Goal: Task Accomplishment & Management: Complete application form

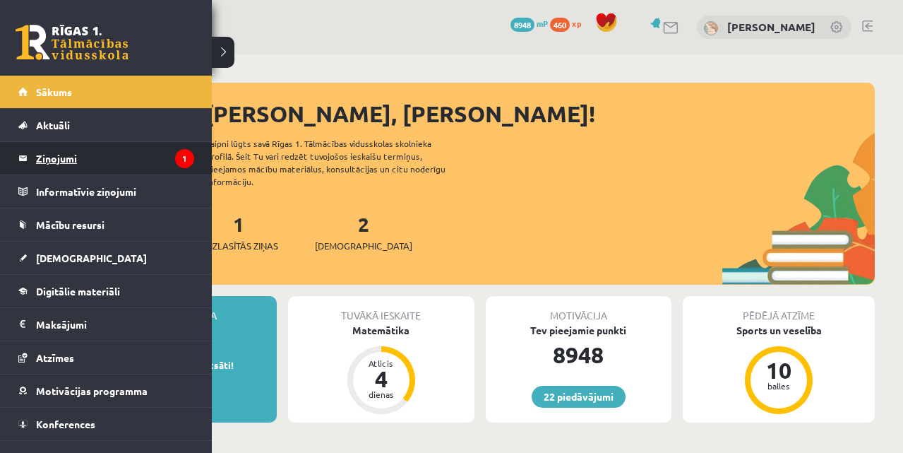
click at [61, 164] on legend "Ziņojumi 1" at bounding box center [115, 158] width 158 height 32
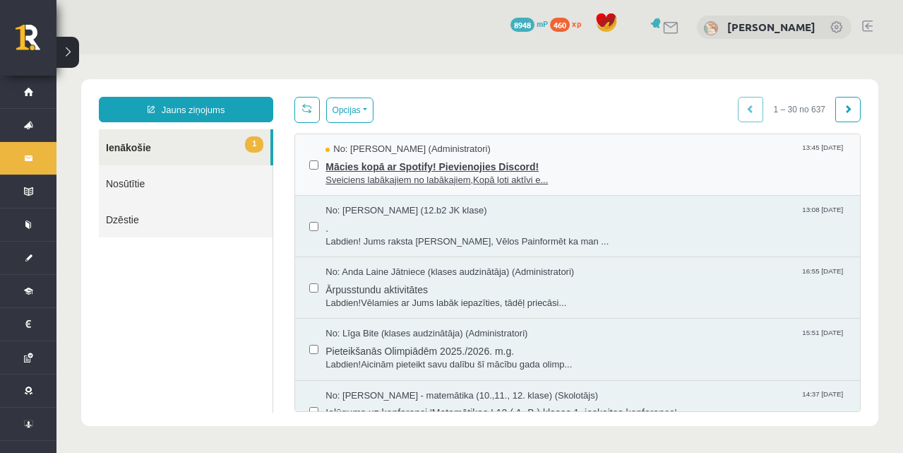
click at [385, 160] on span "Mācies kopā ar Spotify! Pievienojies Discord!" at bounding box center [585, 165] width 520 height 18
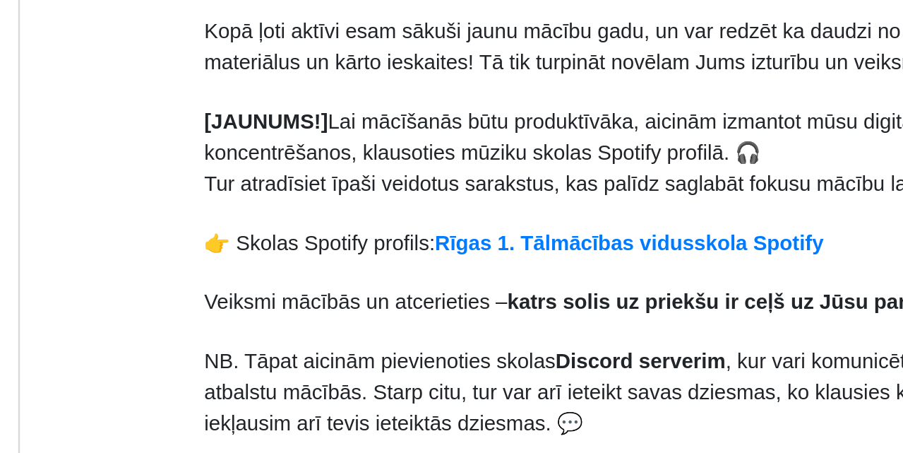
scroll to position [59, 0]
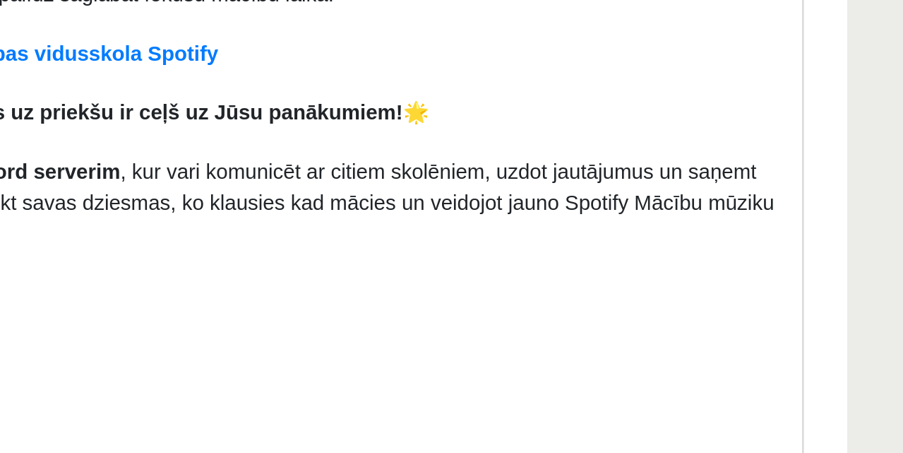
scroll to position [150, 0]
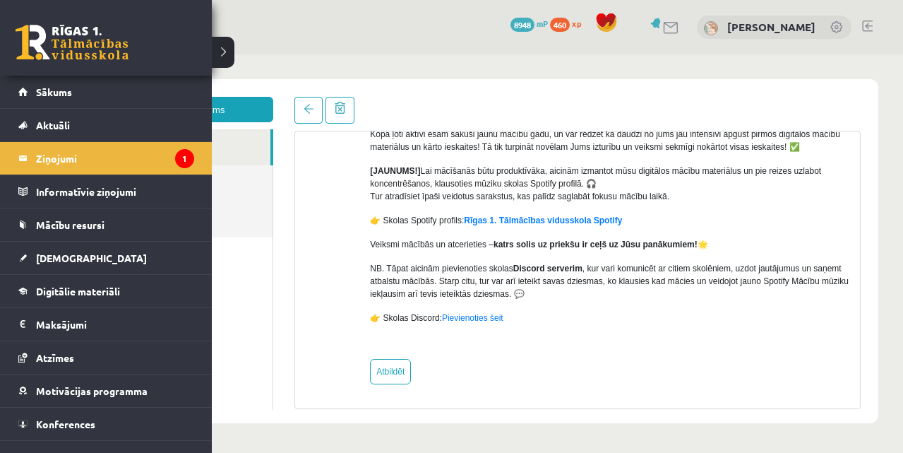
click at [74, 38] on link at bounding box center [72, 42] width 113 height 35
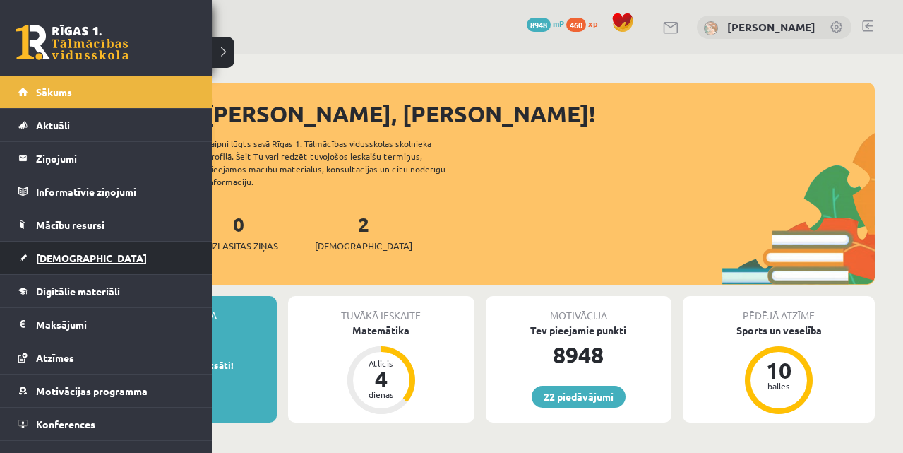
click at [42, 259] on span "[DEMOGRAPHIC_DATA]" at bounding box center [91, 257] width 111 height 13
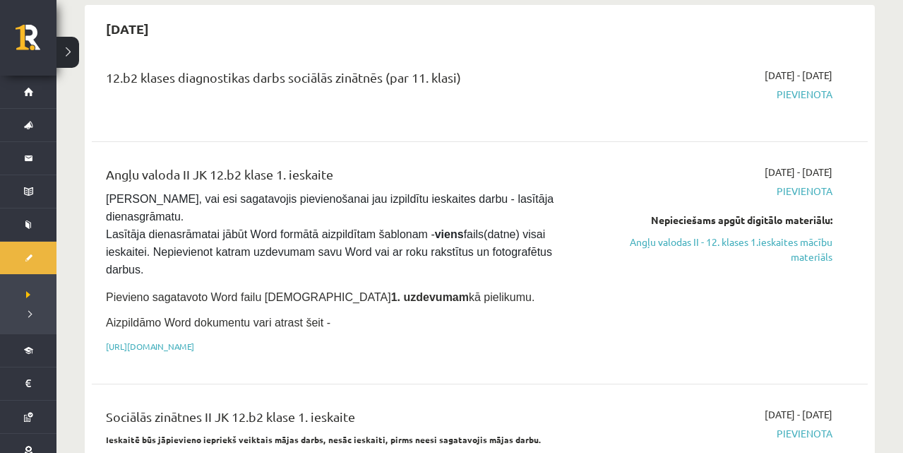
scroll to position [797, 0]
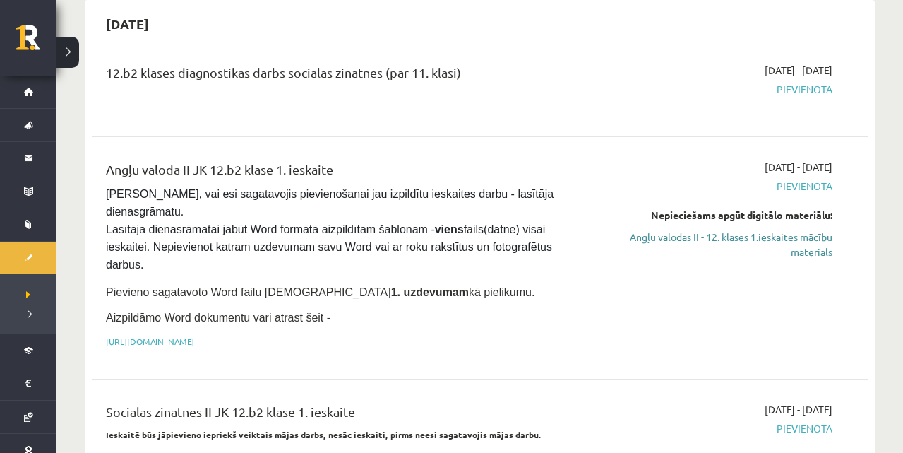
click at [678, 232] on link "Angļu valodas II - 12. klases 1.ieskaites mācību materiāls" at bounding box center [718, 244] width 228 height 30
click at [194, 335] on link "[URL][DOMAIN_NAME]" at bounding box center [150, 340] width 88 height 11
click at [693, 232] on link "Angļu valodas II - 12. klases 1.ieskaites mācību materiāls" at bounding box center [718, 244] width 228 height 30
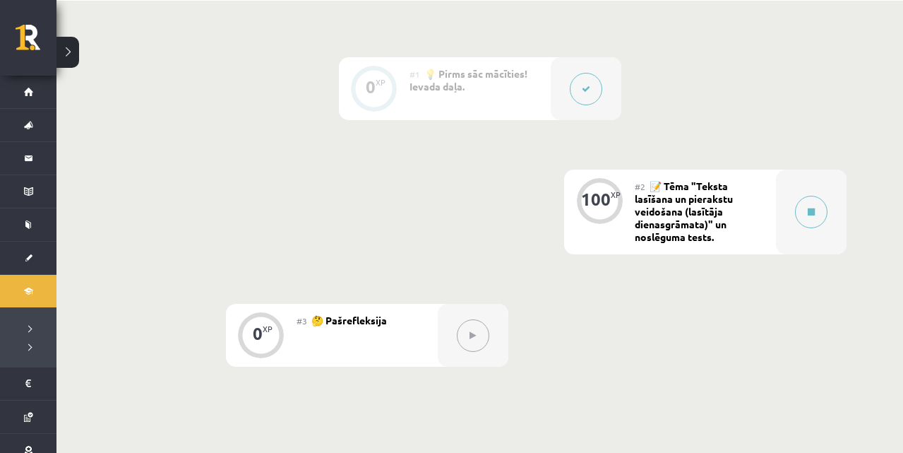
scroll to position [347, 0]
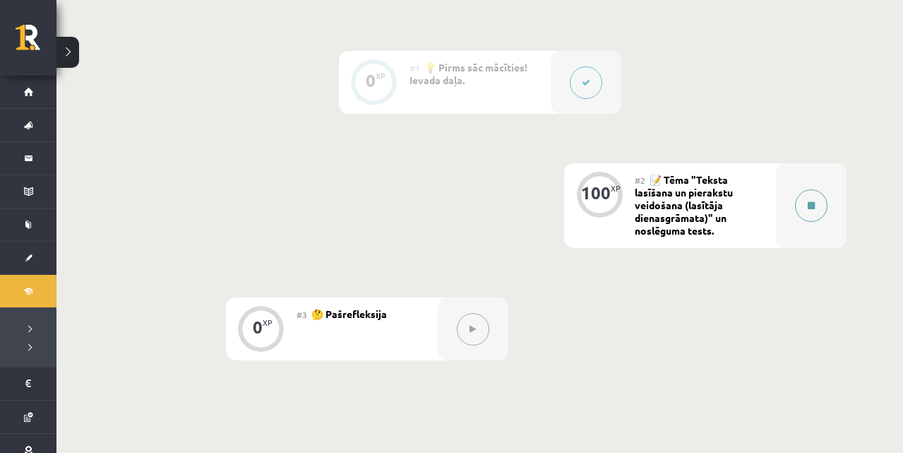
click at [807, 227] on div at bounding box center [811, 205] width 71 height 85
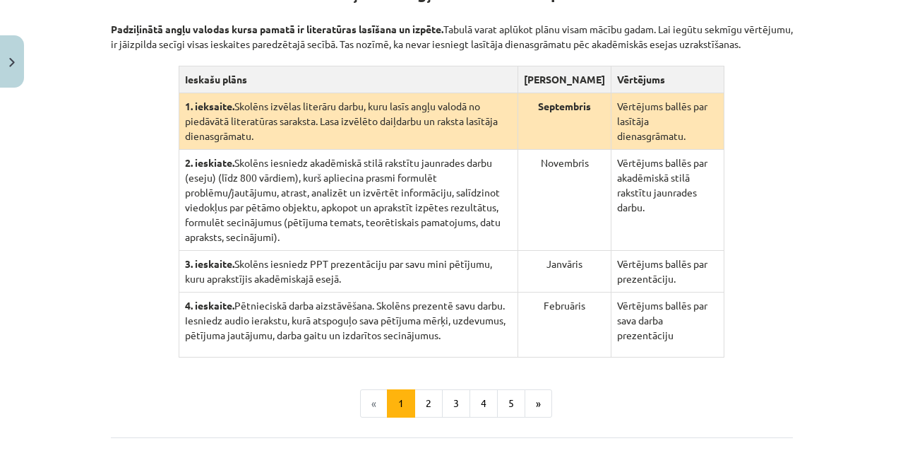
scroll to position [321, 0]
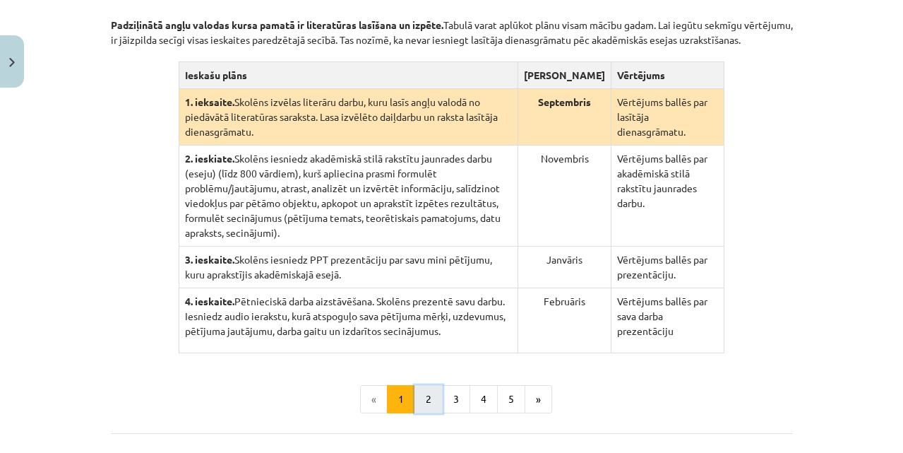
click at [424, 385] on button "2" at bounding box center [428, 399] width 28 height 28
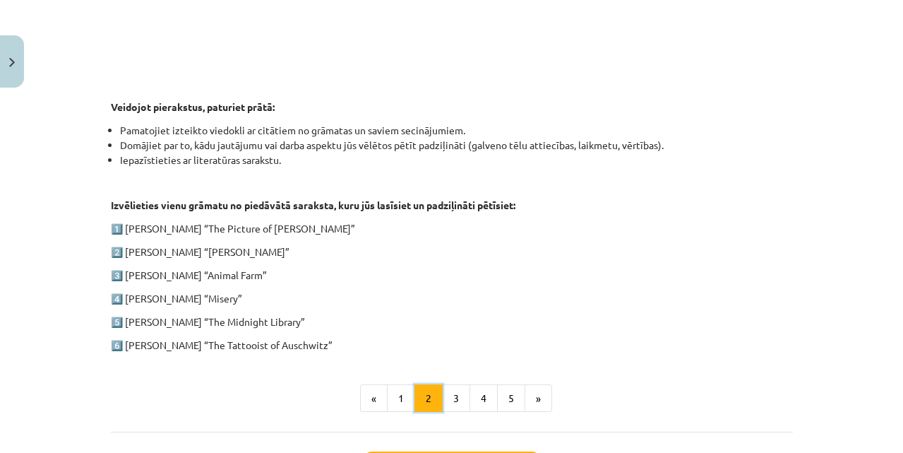
scroll to position [646, 0]
click at [461, 396] on button "3" at bounding box center [456, 397] width 28 height 28
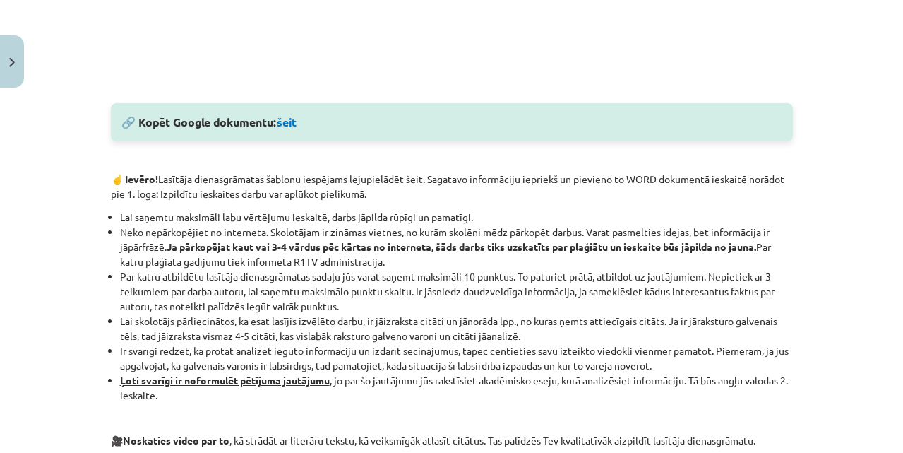
scroll to position [728, 0]
click at [288, 117] on link "šeit" at bounding box center [287, 121] width 20 height 15
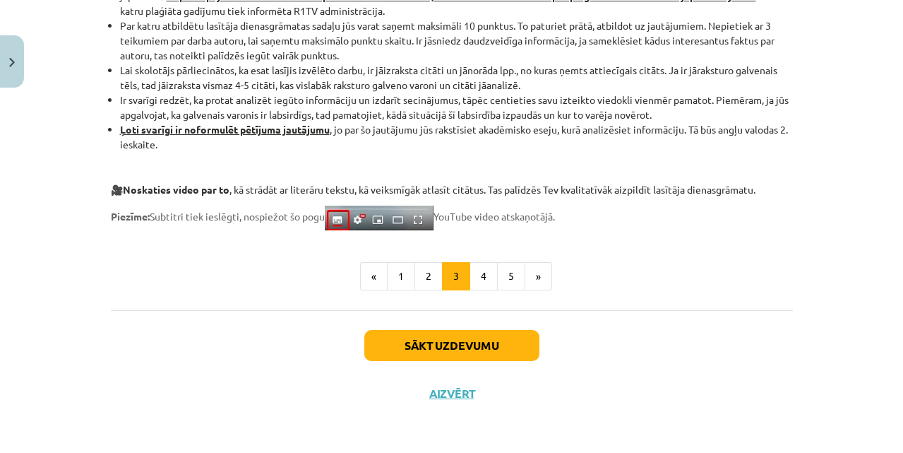
scroll to position [1224, 0]
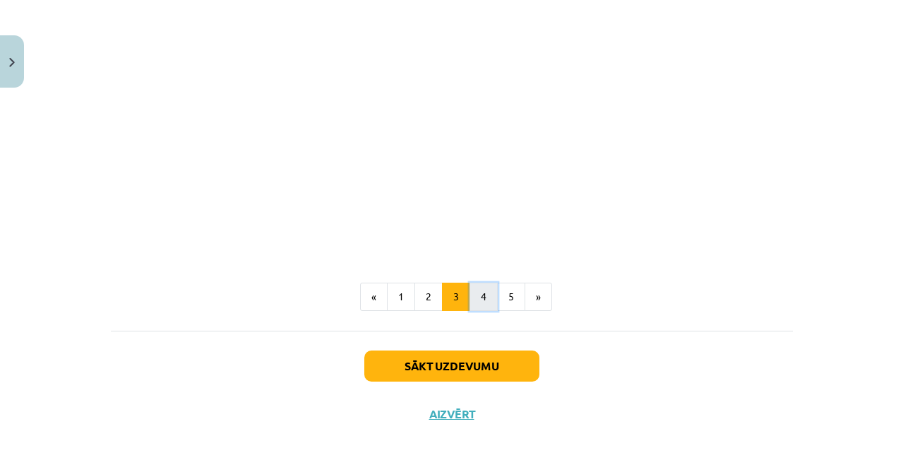
click at [486, 299] on button "4" at bounding box center [483, 296] width 28 height 28
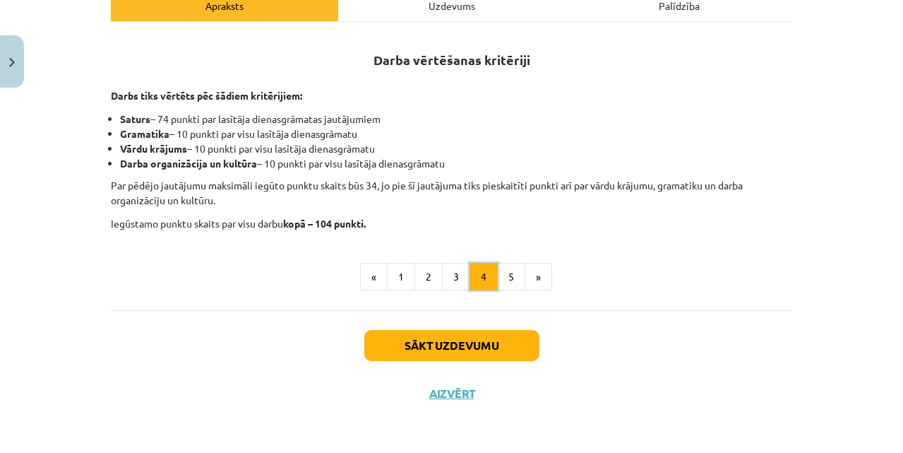
scroll to position [241, 0]
click at [513, 279] on button "5" at bounding box center [511, 277] width 28 height 28
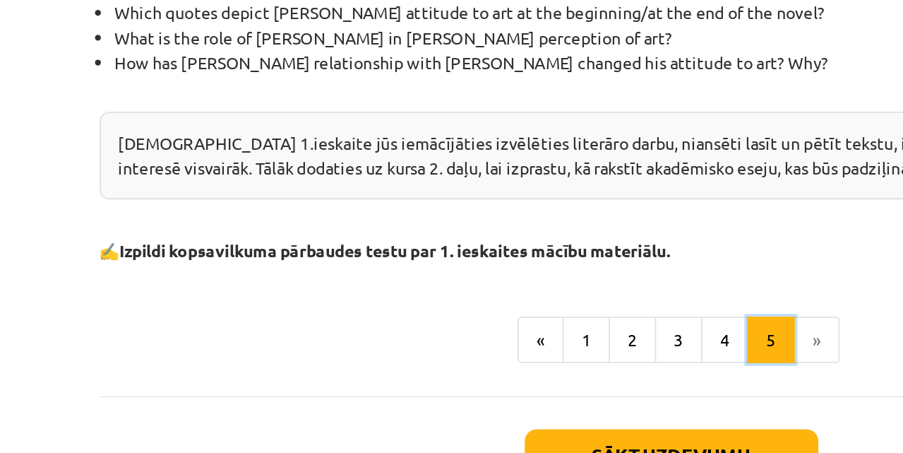
scroll to position [499, 0]
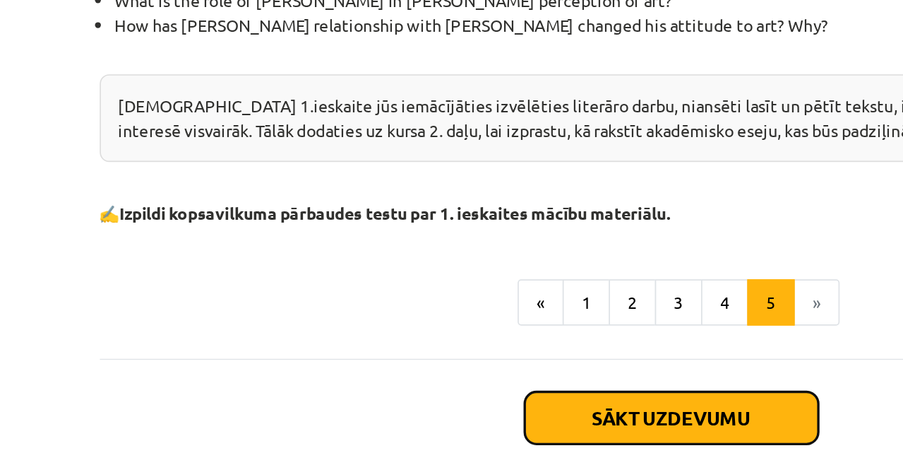
click at [494, 348] on button "Sākt uzdevumu" at bounding box center [451, 345] width 175 height 31
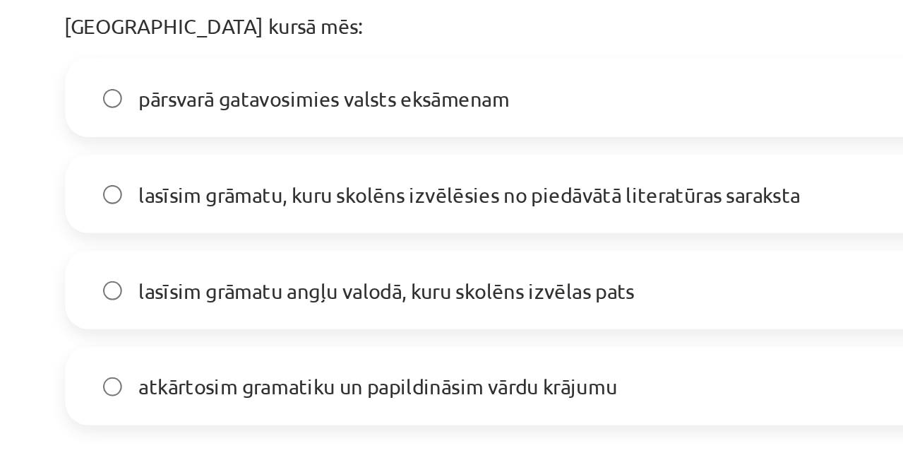
scroll to position [241, 0]
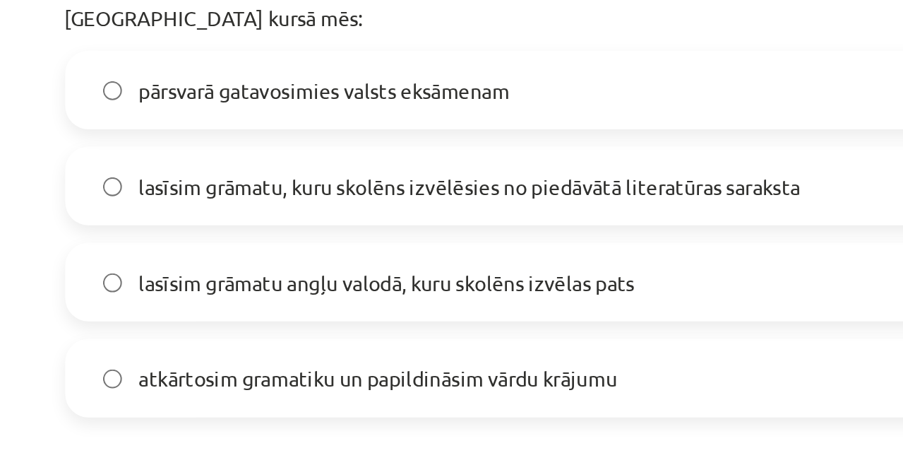
click at [175, 210] on label "lasīsim grāmatu, kuru skolēns izvēlēsies no piedāvātā literatūras saraksta" at bounding box center [451, 199] width 679 height 35
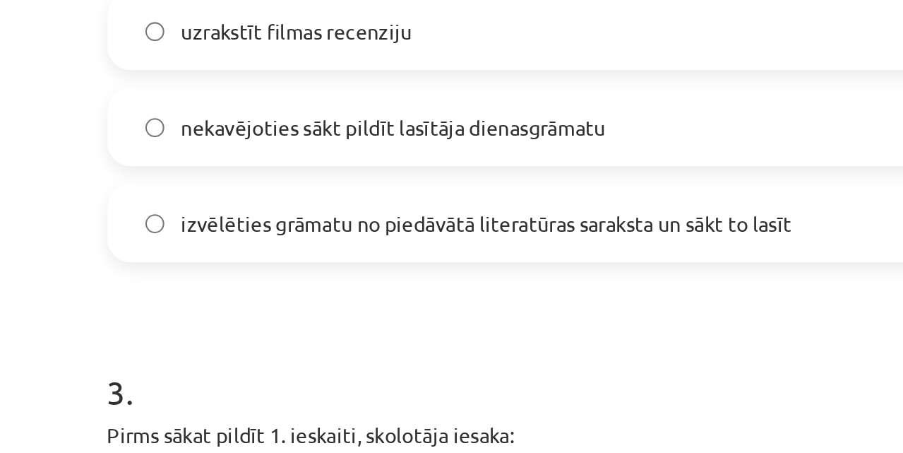
scroll to position [549, 0]
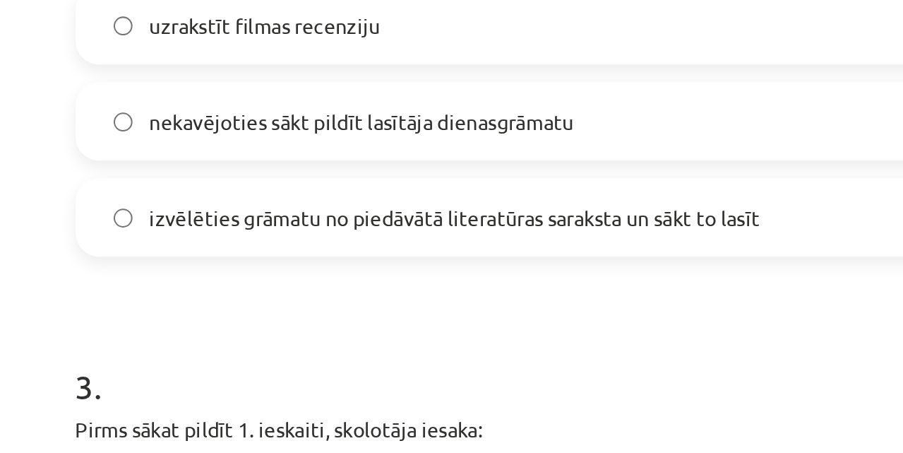
click at [216, 234] on div "izvēlēties grāmatu no piedāvātā literatūras saraksta un sākt to lasīt" at bounding box center [452, 216] width 682 height 38
click at [218, 225] on label "izvēlēties grāmatu no piedāvātā literatūras saraksta un sākt to lasīt" at bounding box center [451, 215] width 679 height 35
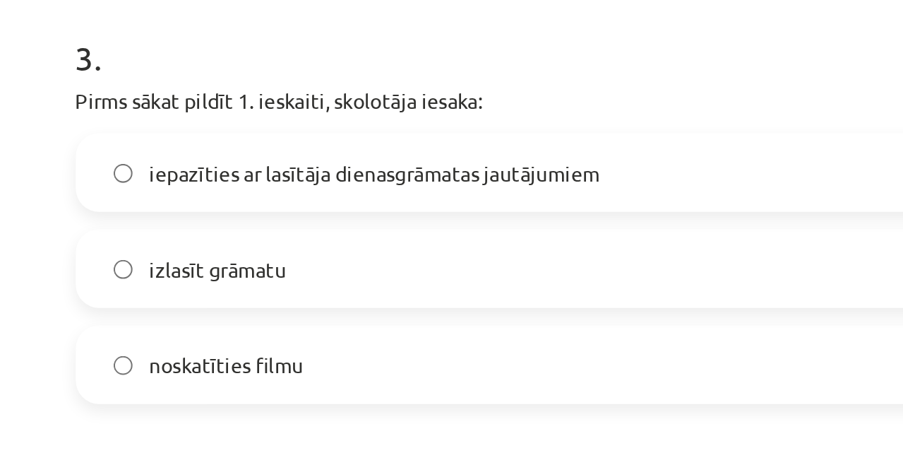
scroll to position [712, 0]
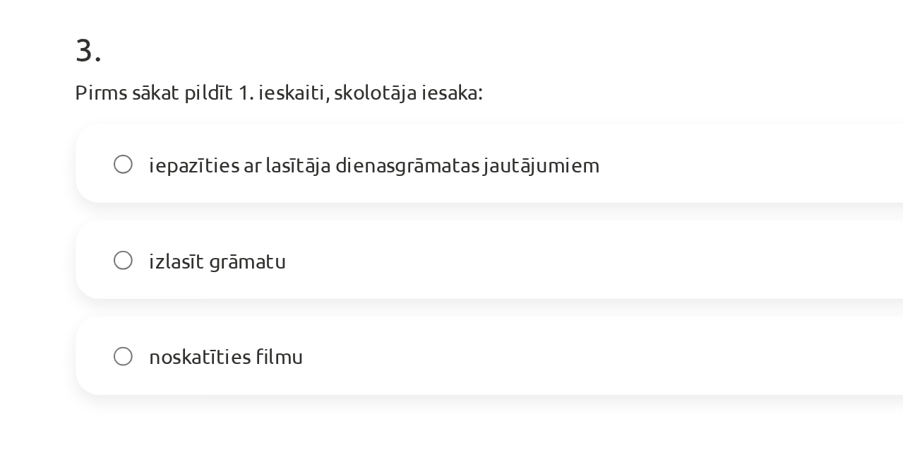
click at [227, 190] on span "iepazīties ar lasītāja dienasgrāmatas jautājumiem" at bounding box center [256, 190] width 219 height 15
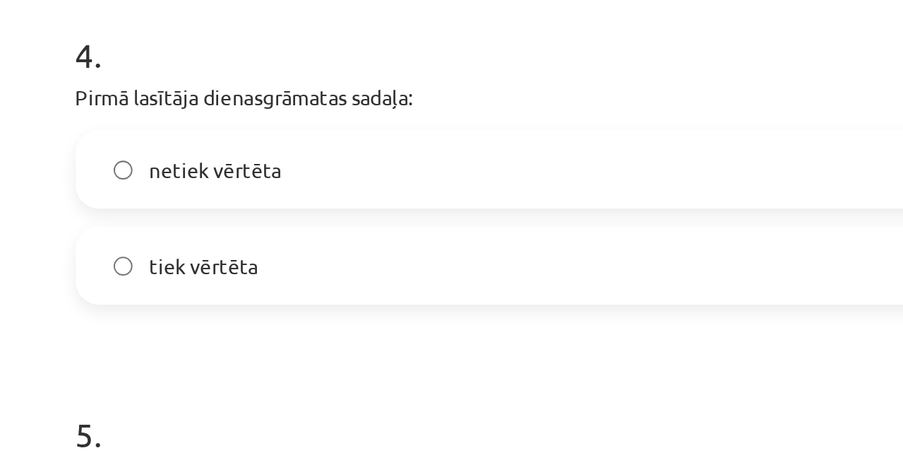
scroll to position [942, 0]
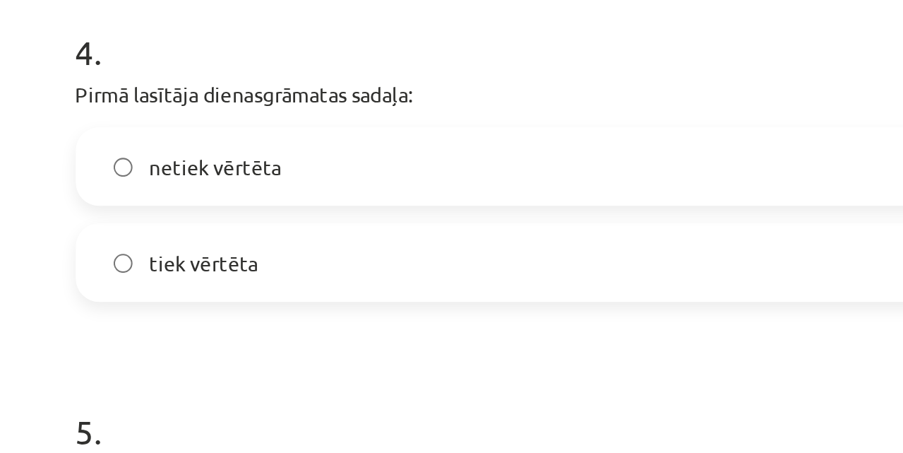
click at [228, 198] on label "netiek vērtēta" at bounding box center [451, 191] width 679 height 35
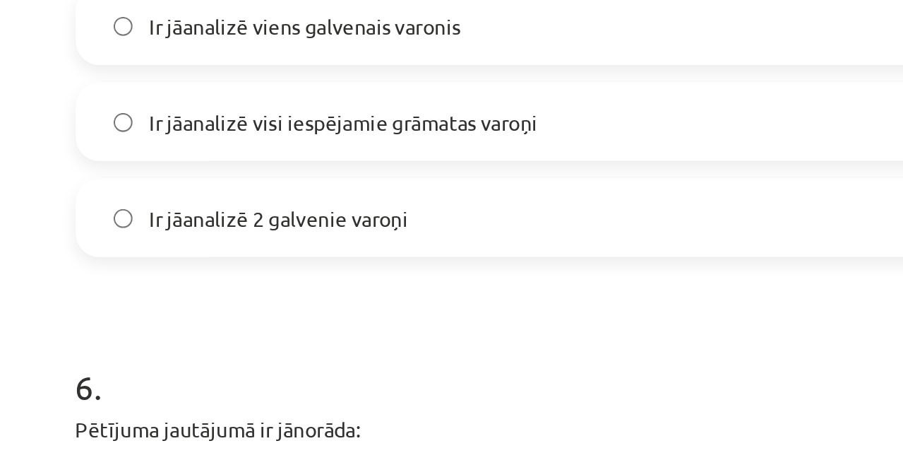
scroll to position [1198, 0]
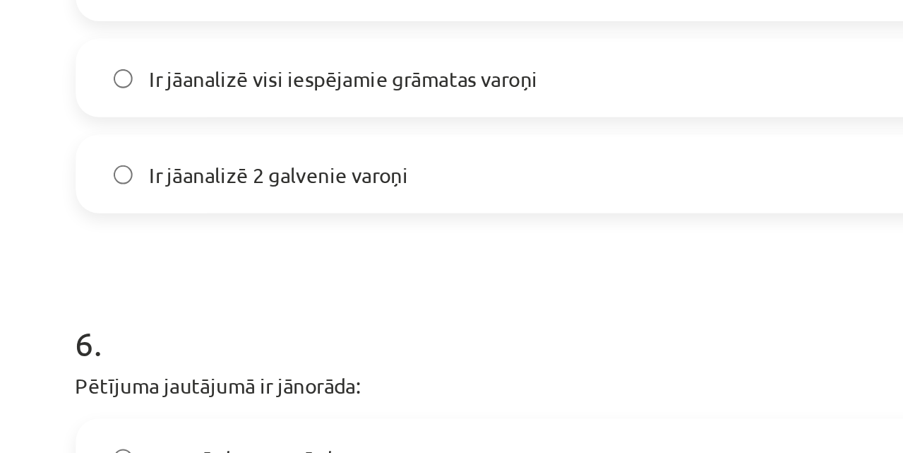
click at [224, 203] on label "Ir jāanalizē 2 galvenie varoņi" at bounding box center [451, 194] width 679 height 35
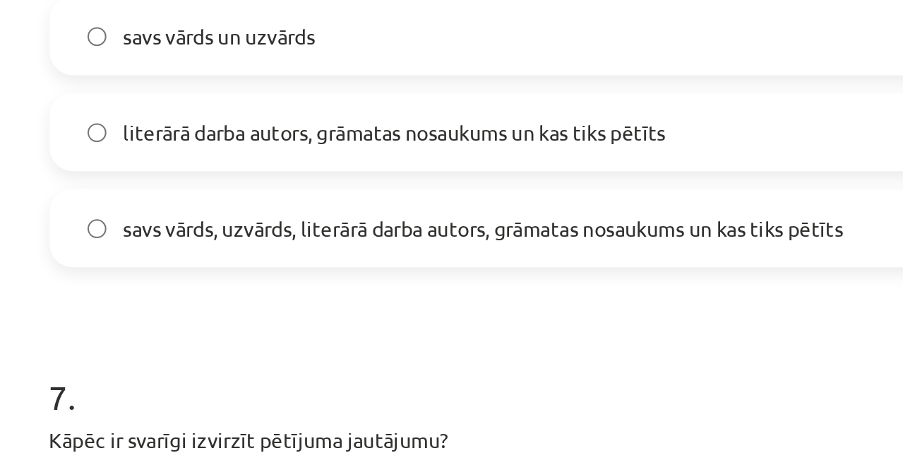
scroll to position [1404, 0]
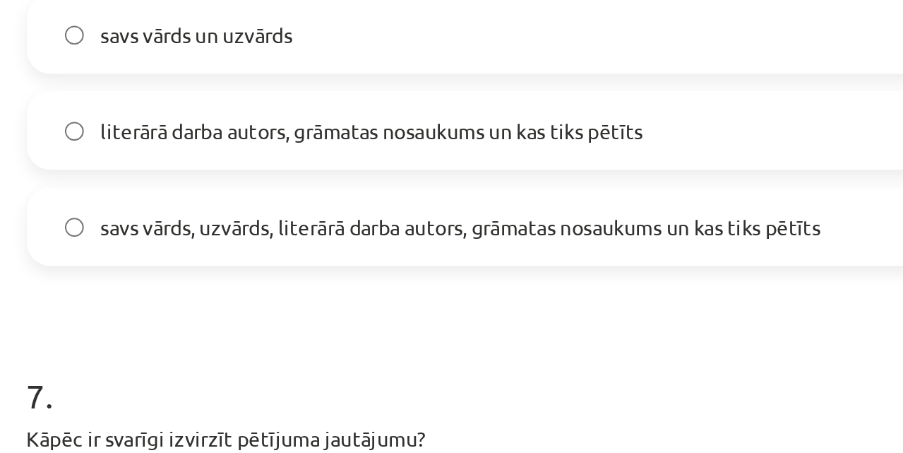
click at [248, 241] on span "savs vārds, uzvārds, literārā darba autors, grāmatas nosaukums un kas tiks pētī…" at bounding box center [321, 238] width 349 height 15
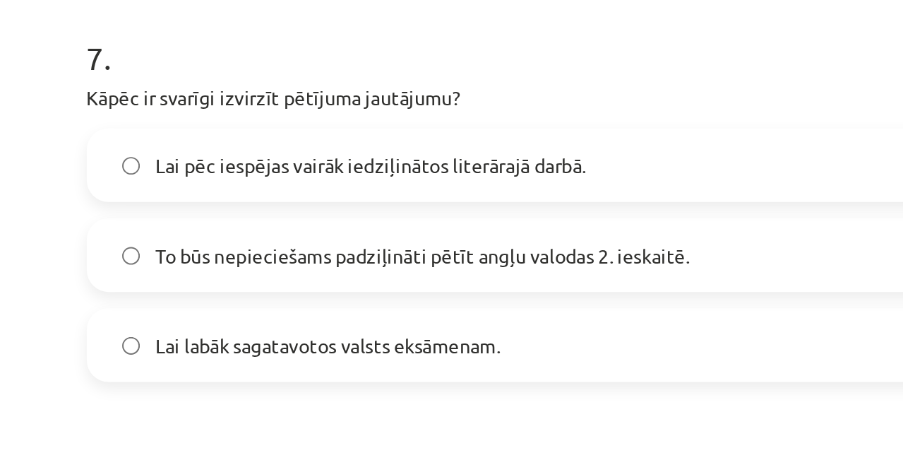
scroll to position [1601, 0]
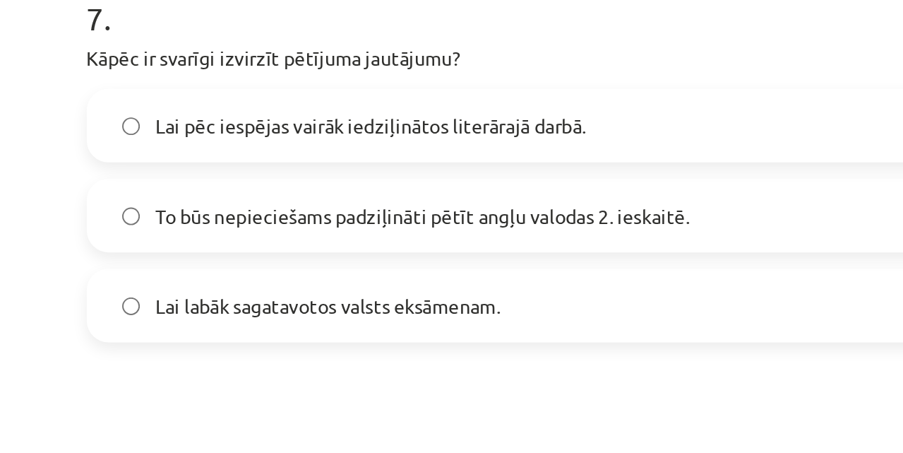
click at [222, 213] on span "To būs nepieciešams padziļināti pētīt angļu valodas 2. ieskaitē." at bounding box center [285, 217] width 277 height 15
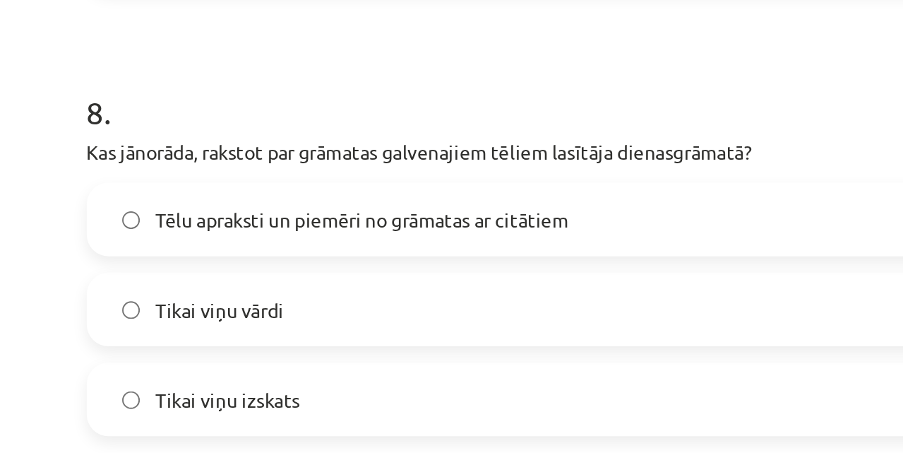
scroll to position [1793, 0]
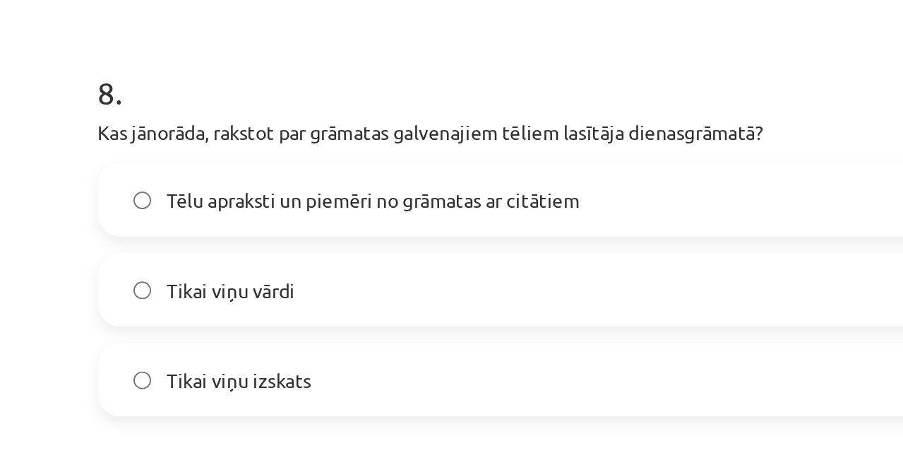
click at [217, 222] on span "Tēlu apraksti un piemēri no grāmatas ar citātiem" at bounding box center [254, 217] width 214 height 15
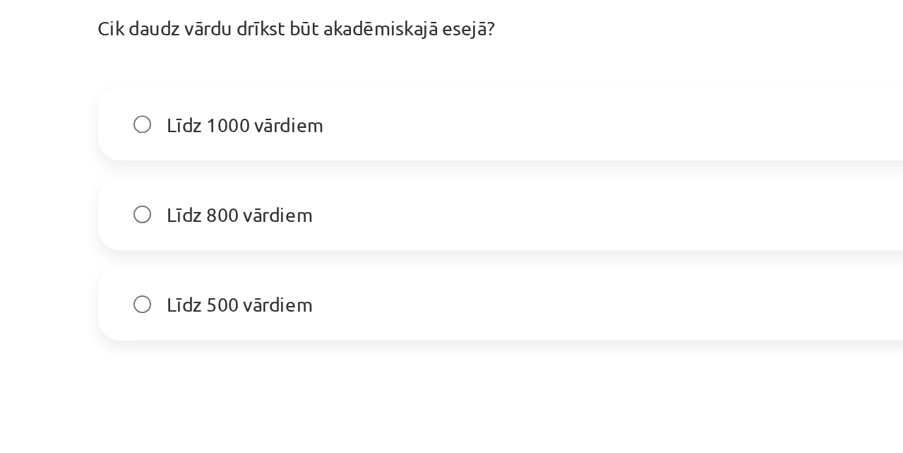
click at [217, 222] on span "Līdz 800 vārdiem" at bounding box center [185, 224] width 76 height 15
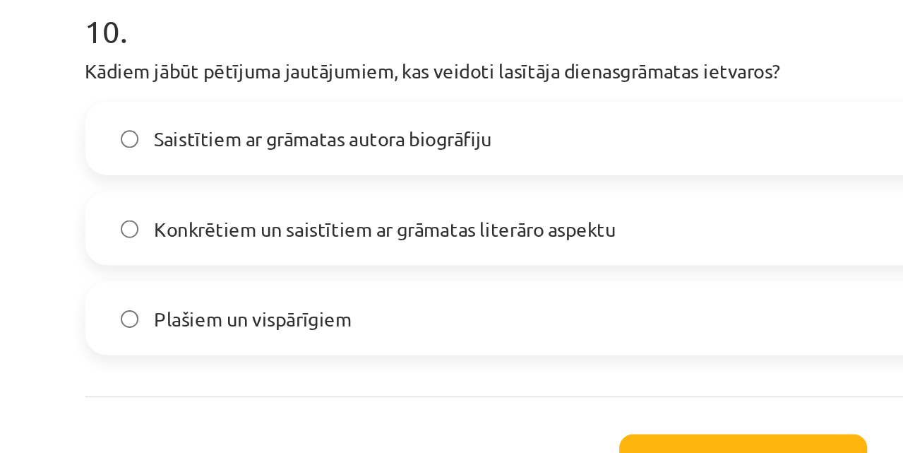
scroll to position [2310, 0]
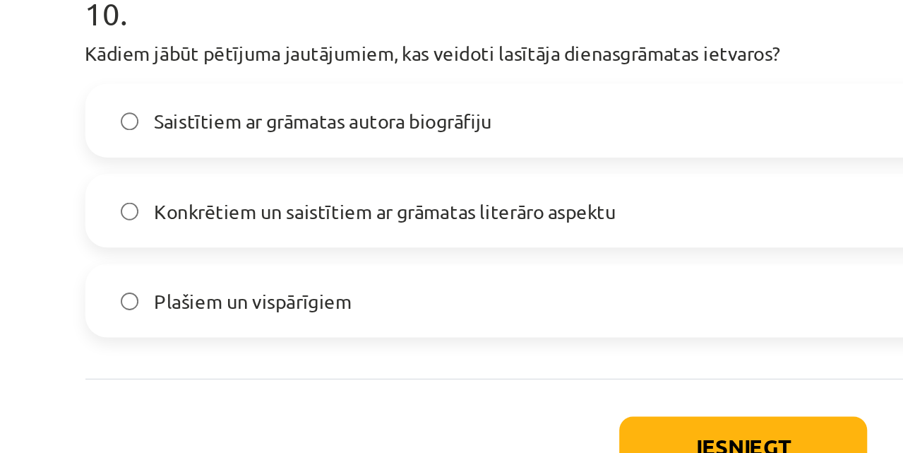
click at [213, 235] on label "Konkrētiem un saistītiem ar grāmatas literāro aspektu" at bounding box center [451, 222] width 679 height 35
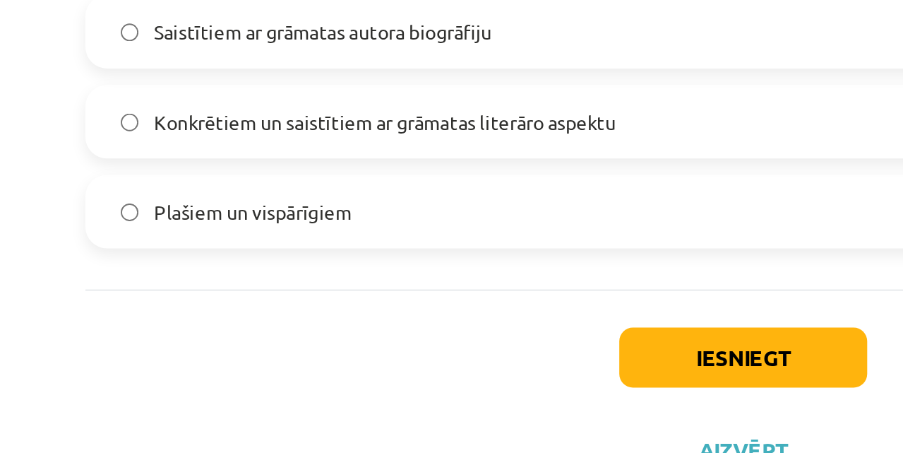
click at [384, 338] on div "Iesniegt Aizvērt" at bounding box center [452, 359] width 682 height 99
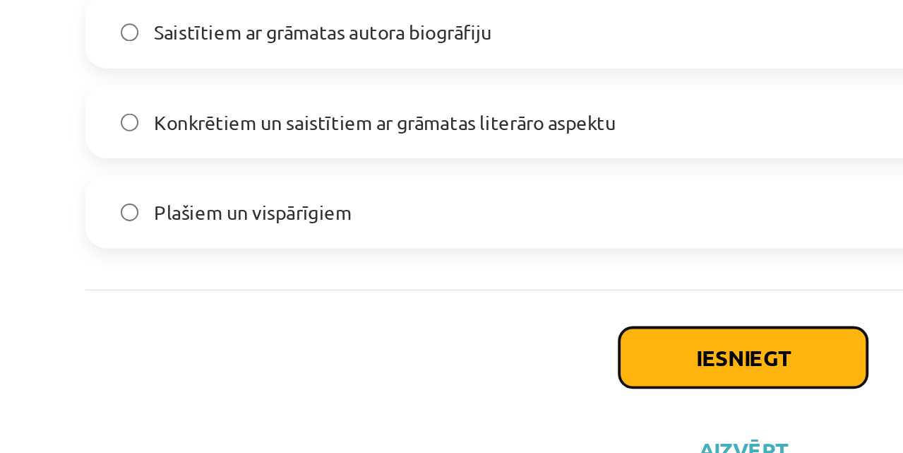
click at [396, 345] on button "Iesniegt" at bounding box center [452, 345] width 128 height 31
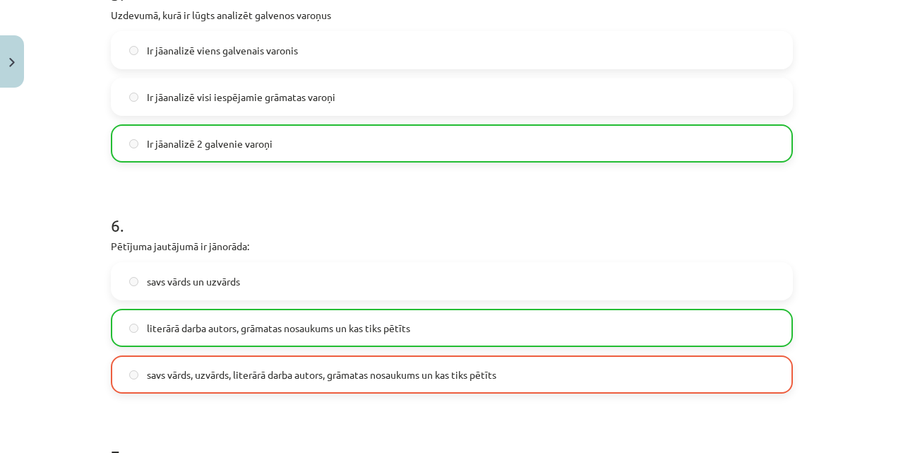
scroll to position [2355, 0]
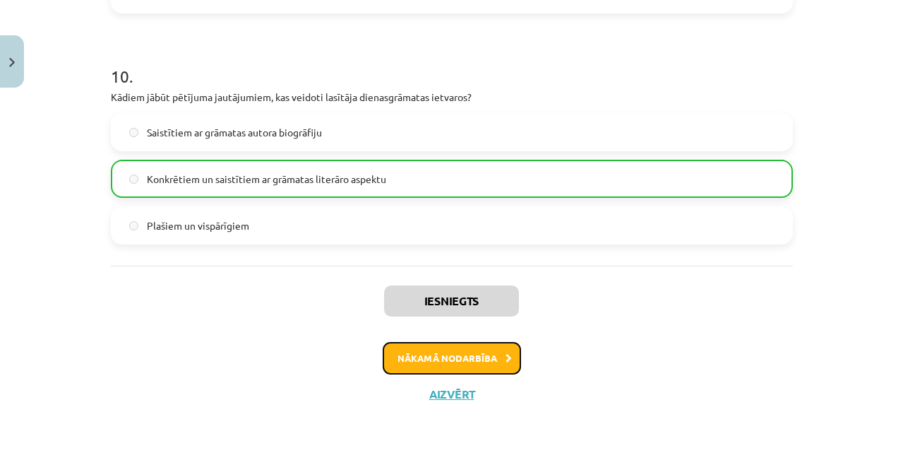
click at [477, 352] on button "Nākamā nodarbība" at bounding box center [452, 358] width 138 height 32
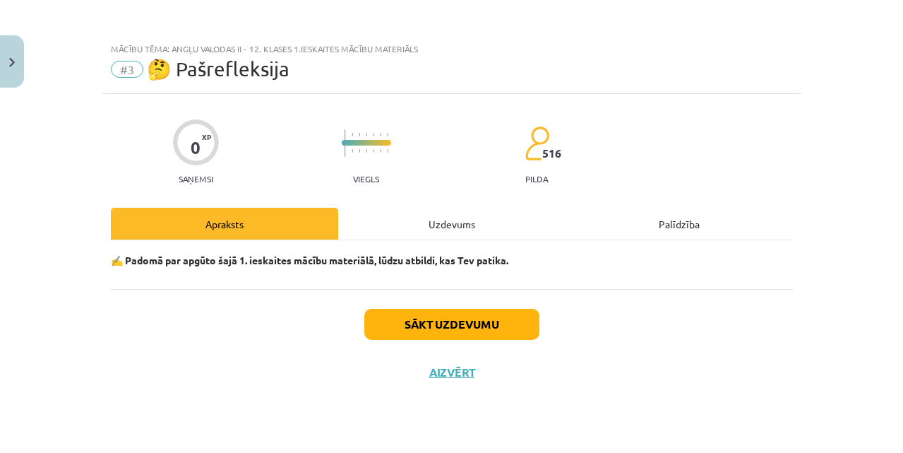
scroll to position [0, 0]
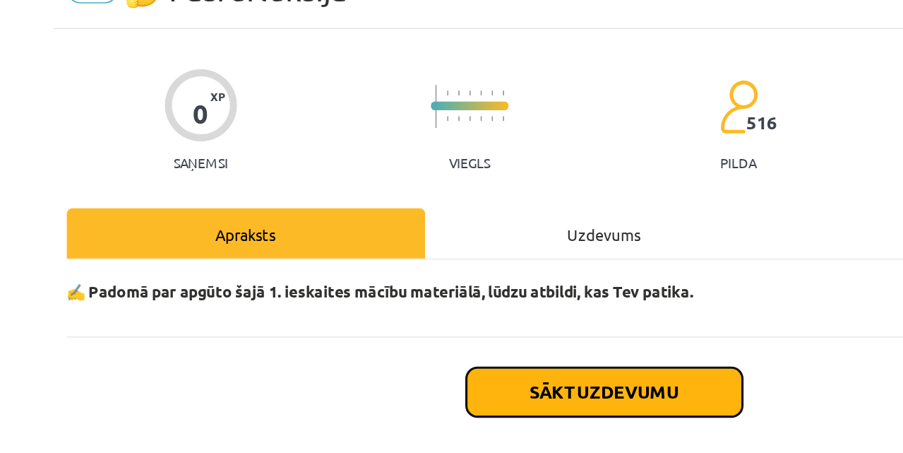
click at [379, 322] on button "Sākt uzdevumu" at bounding box center [451, 324] width 175 height 31
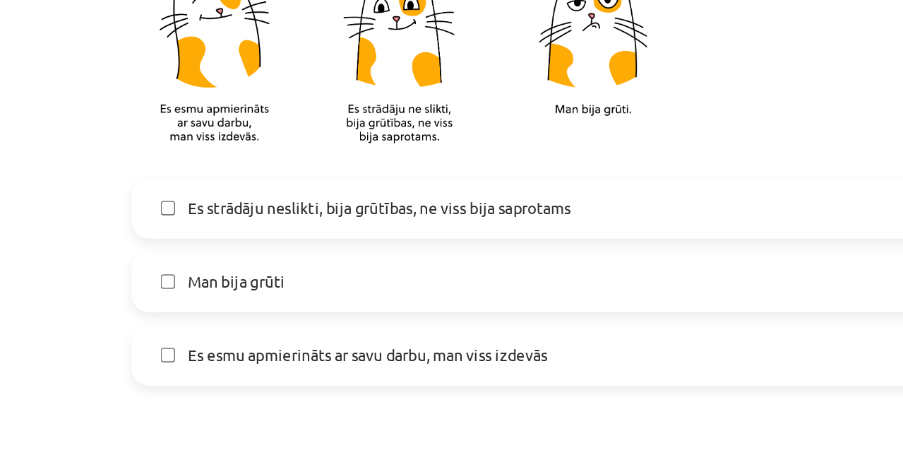
scroll to position [223, 0]
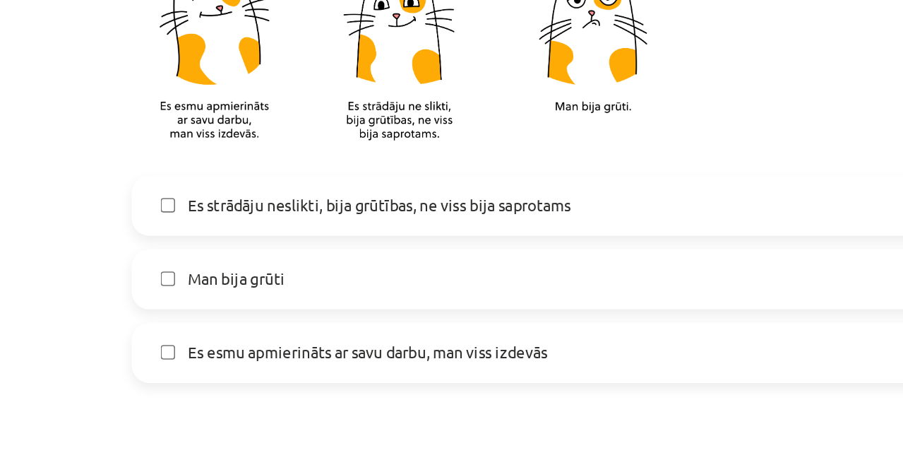
click at [236, 395] on label "Es esmu apmierināts ar savu darbu, man viss izdevās" at bounding box center [451, 388] width 679 height 35
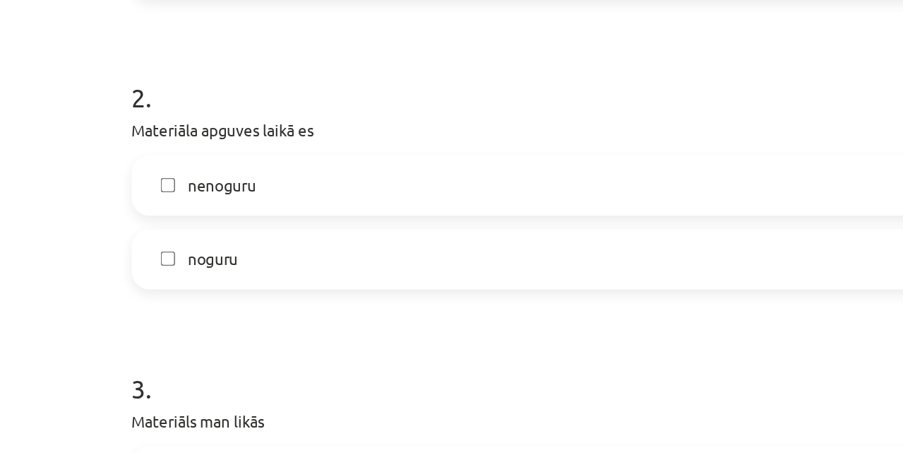
scroll to position [467, 0]
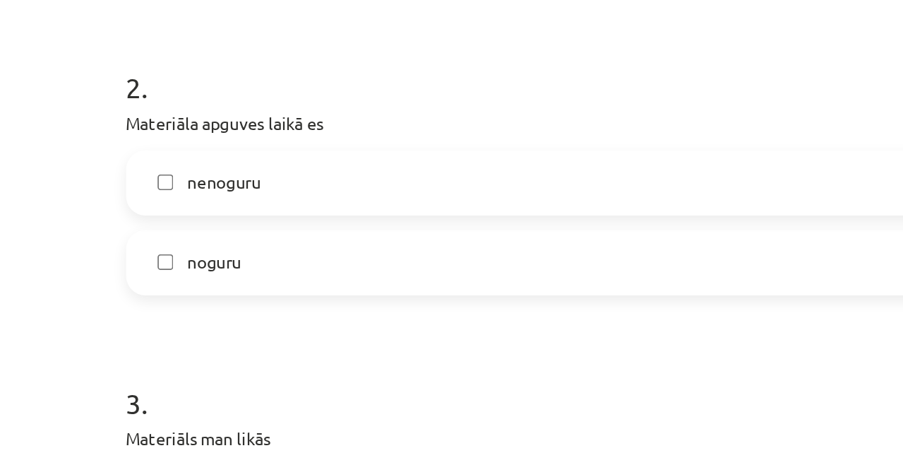
click at [158, 282] on span "nenoguru" at bounding box center [168, 281] width 43 height 15
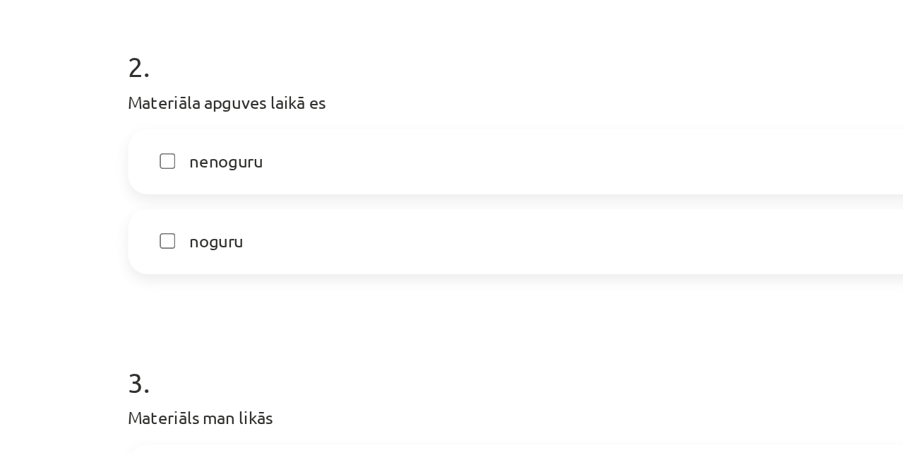
scroll to position [92, 0]
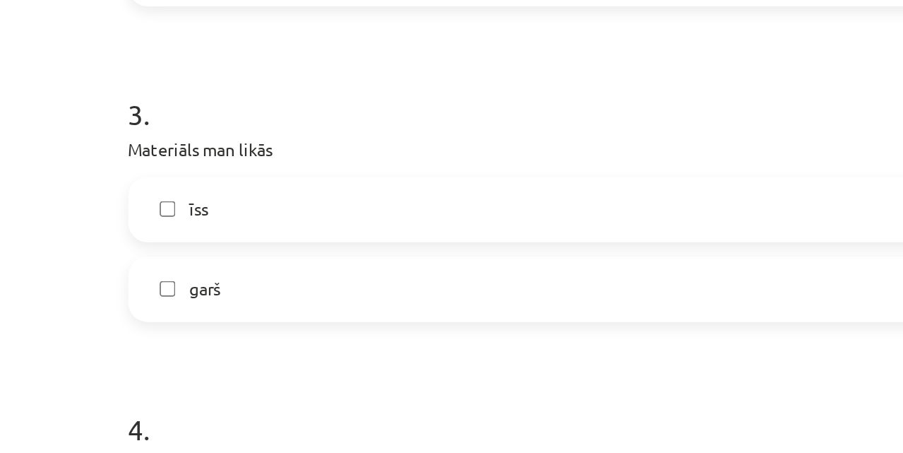
click at [181, 309] on label "īss" at bounding box center [451, 309] width 679 height 35
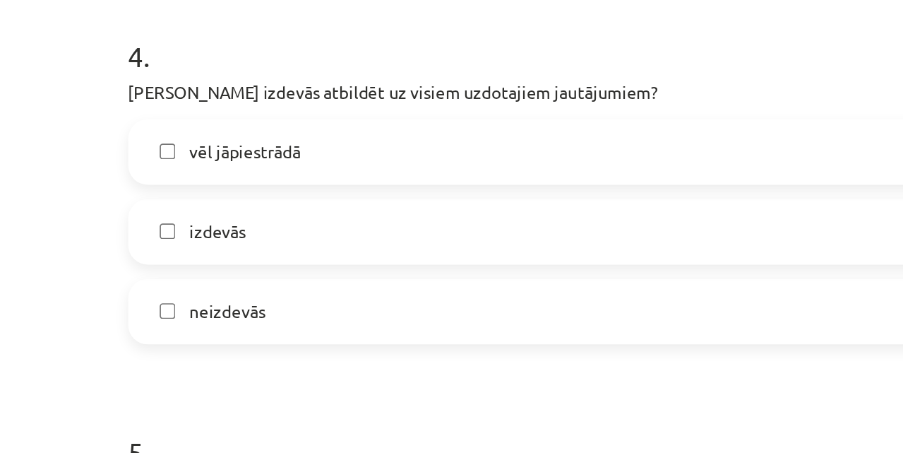
scroll to position [843, 0]
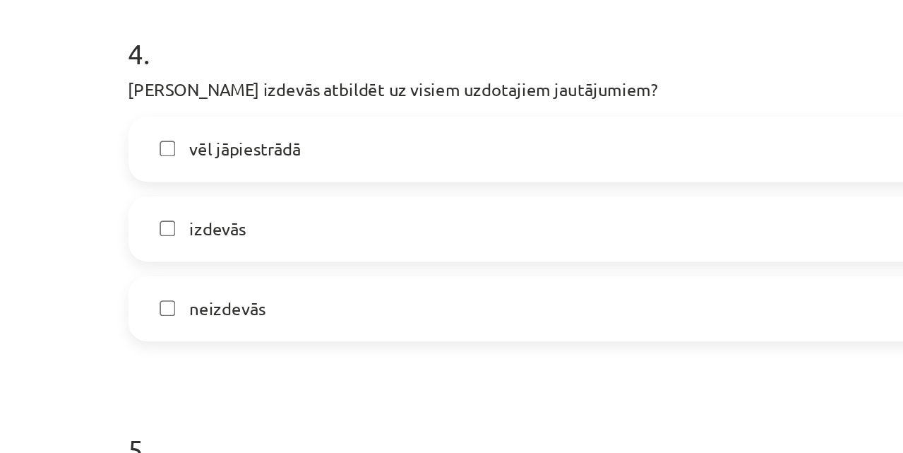
click at [193, 276] on span "vēl jāpiestrādā" at bounding box center [179, 274] width 65 height 15
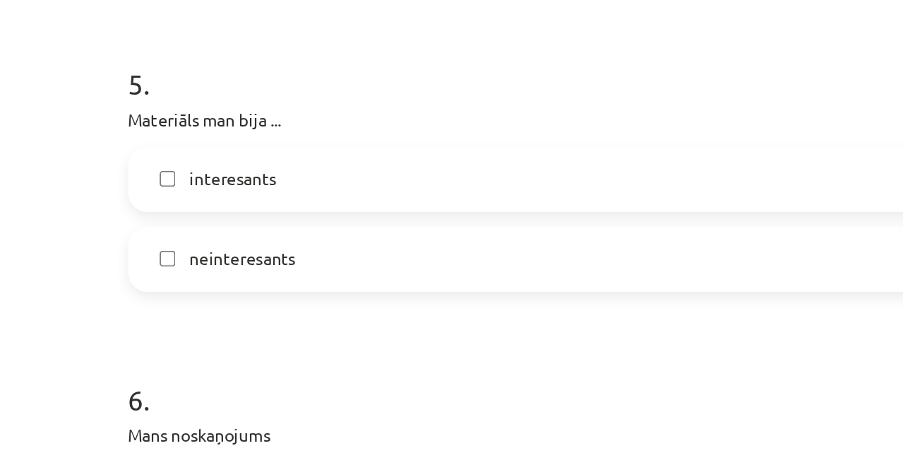
click at [215, 296] on label "interesants" at bounding box center [451, 292] width 679 height 35
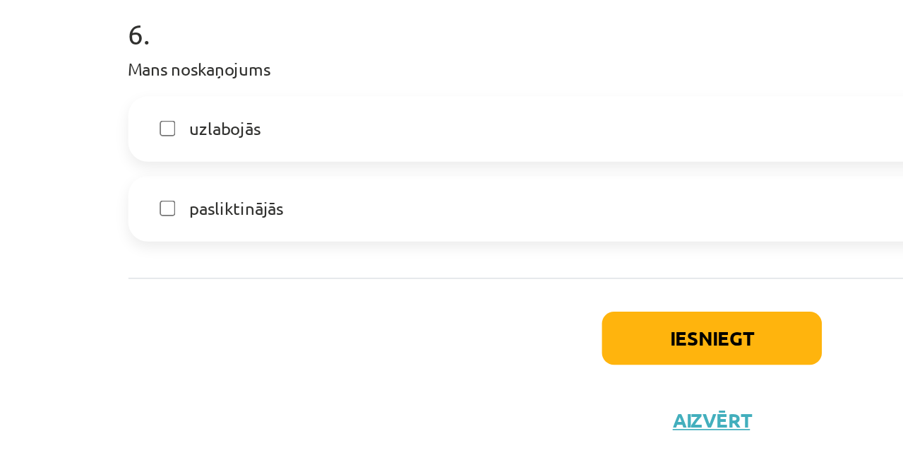
scroll to position [1271, 0]
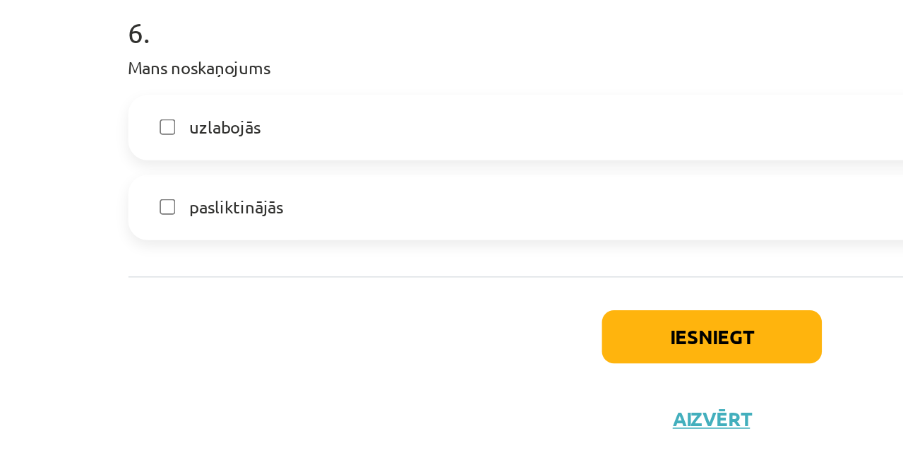
click at [250, 263] on label "uzlabojās" at bounding box center [451, 261] width 679 height 35
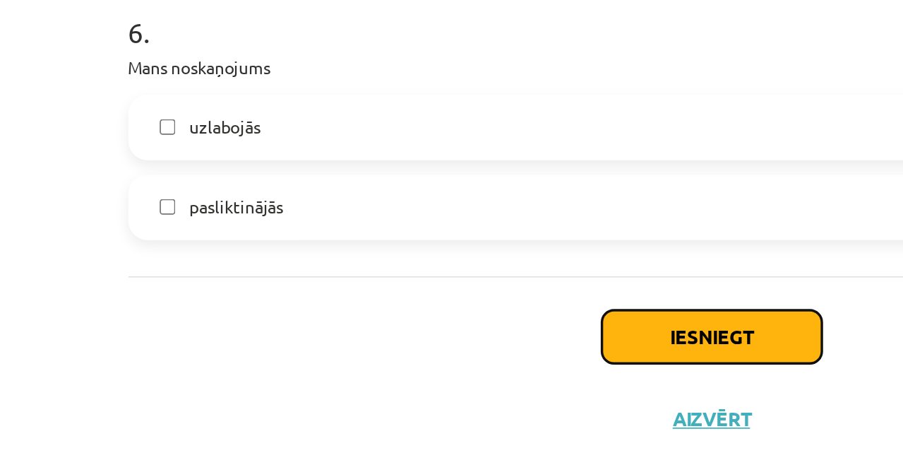
click at [409, 395] on button "Iesniegt" at bounding box center [452, 384] width 128 height 31
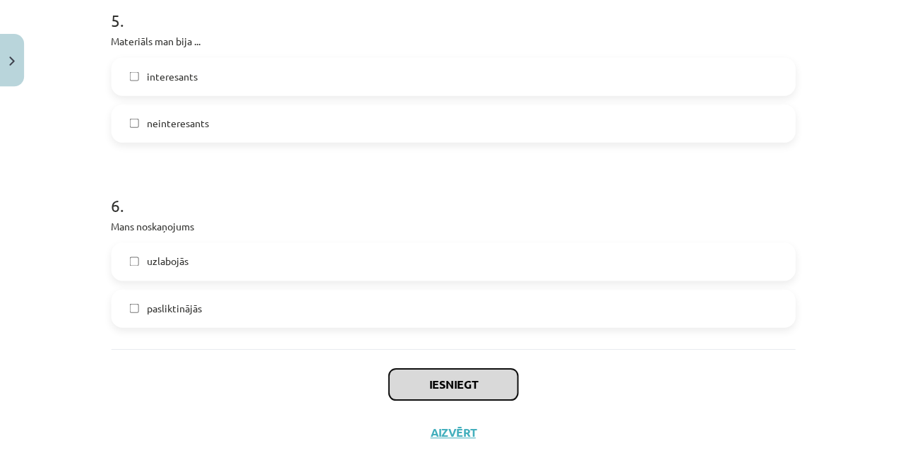
scroll to position [92, 0]
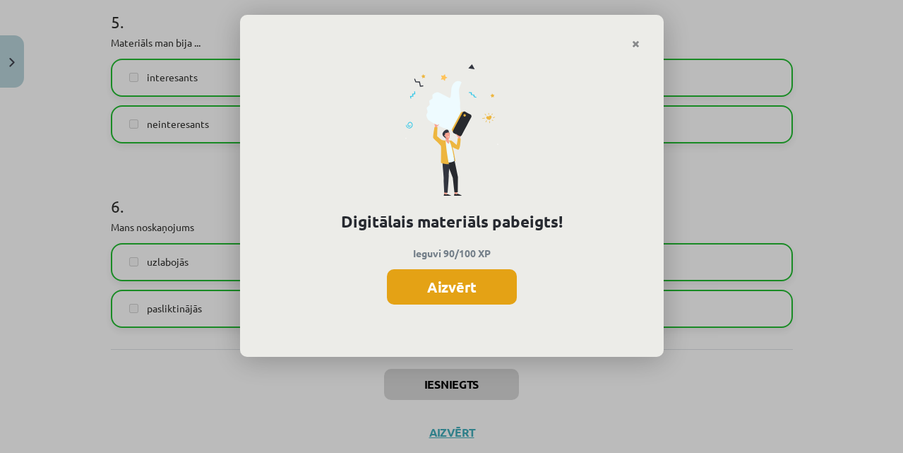
click at [449, 299] on button "Aizvērt" at bounding box center [452, 286] width 130 height 35
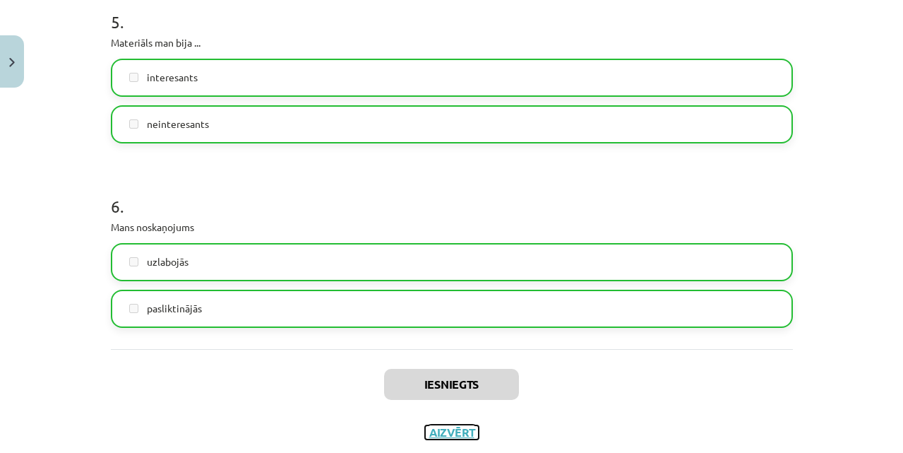
click at [433, 431] on button "Aizvērt" at bounding box center [452, 432] width 54 height 14
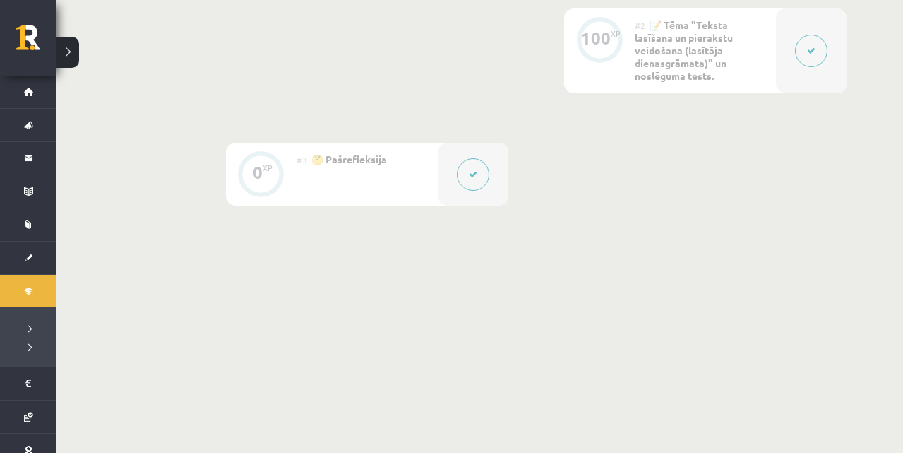
scroll to position [0, 0]
